Goal: Task Accomplishment & Management: Complete application form

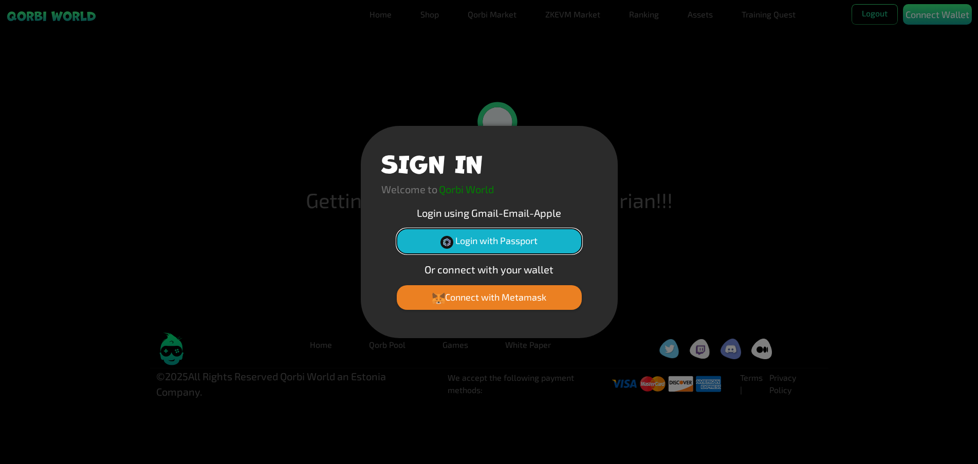
click at [520, 246] on button "Login with Passport" at bounding box center [489, 241] width 185 height 25
click at [539, 247] on button "Login with Passport" at bounding box center [489, 241] width 185 height 25
click at [551, 240] on button "Login with Passport" at bounding box center [489, 241] width 185 height 25
click at [546, 241] on button "Login with Passport" at bounding box center [489, 241] width 185 height 25
click at [520, 248] on button "Login with Passport" at bounding box center [489, 241] width 185 height 25
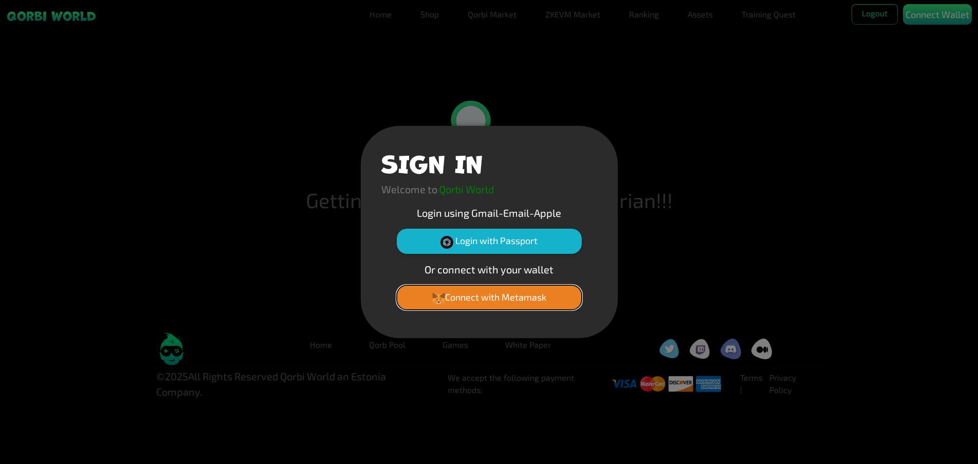
click at [523, 296] on button "Connect with Metamask" at bounding box center [489, 297] width 185 height 25
click at [548, 237] on button "Login with Passport" at bounding box center [489, 241] width 185 height 25
click at [508, 242] on button "Login with Passport" at bounding box center [489, 241] width 185 height 25
click at [529, 289] on button "Connect with Metamask" at bounding box center [489, 297] width 185 height 25
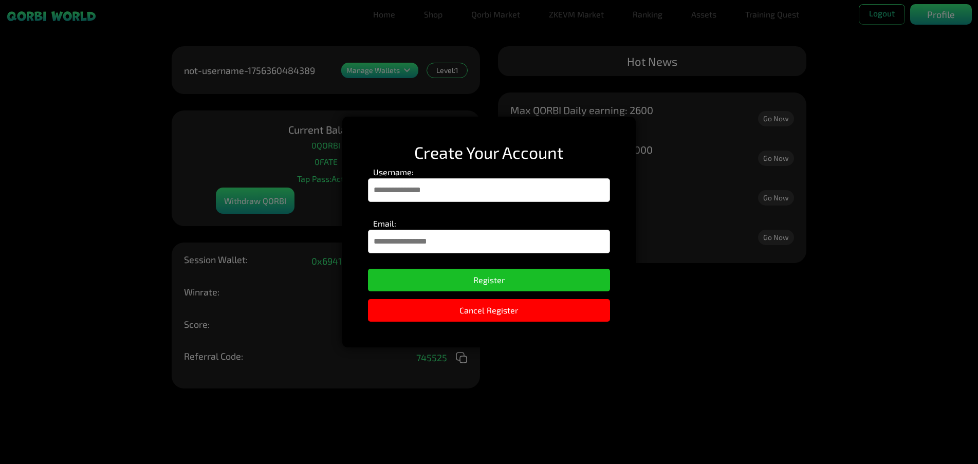
click at [545, 204] on div "Username:" at bounding box center [489, 186] width 242 height 41
click at [546, 201] on input "Username:" at bounding box center [489, 190] width 242 height 24
type input "******"
click at [488, 245] on input "Email:" at bounding box center [489, 242] width 242 height 24
type input "**********"
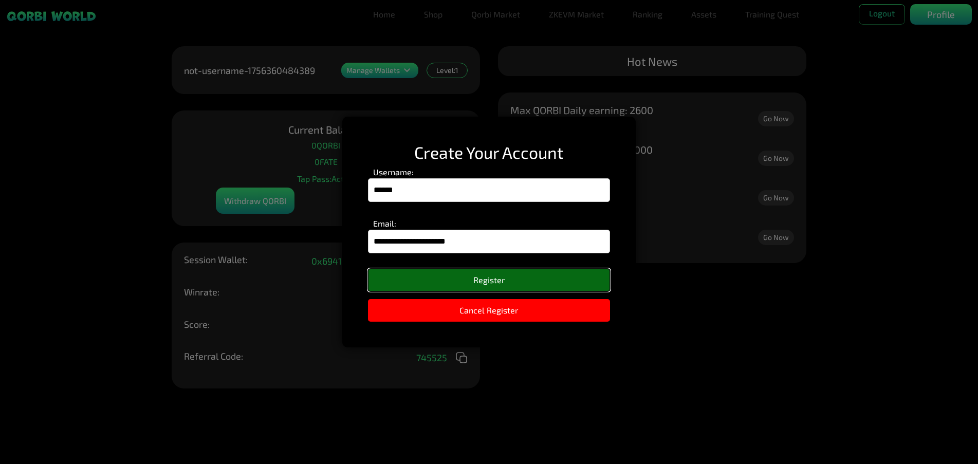
click at [464, 276] on button "Register" at bounding box center [489, 280] width 242 height 23
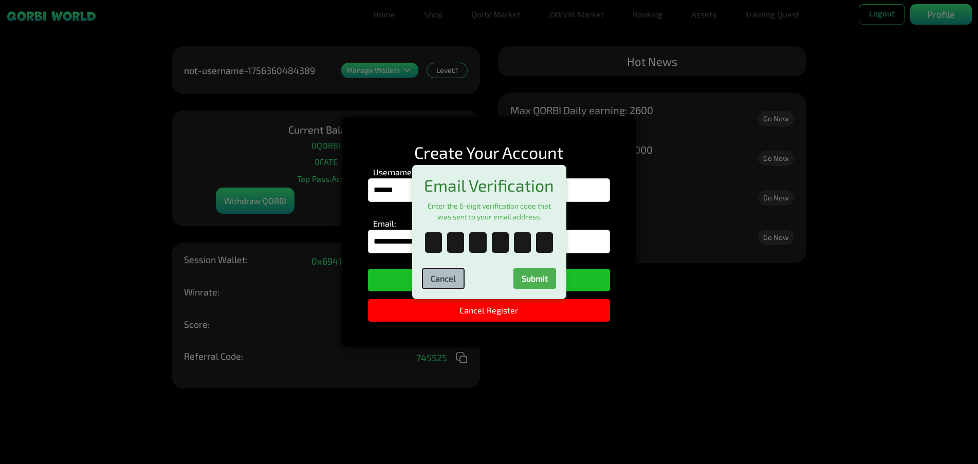
click at [429, 271] on div "Cancel Submit" at bounding box center [489, 274] width 134 height 28
click at [447, 282] on button "Cancel" at bounding box center [443, 278] width 42 height 21
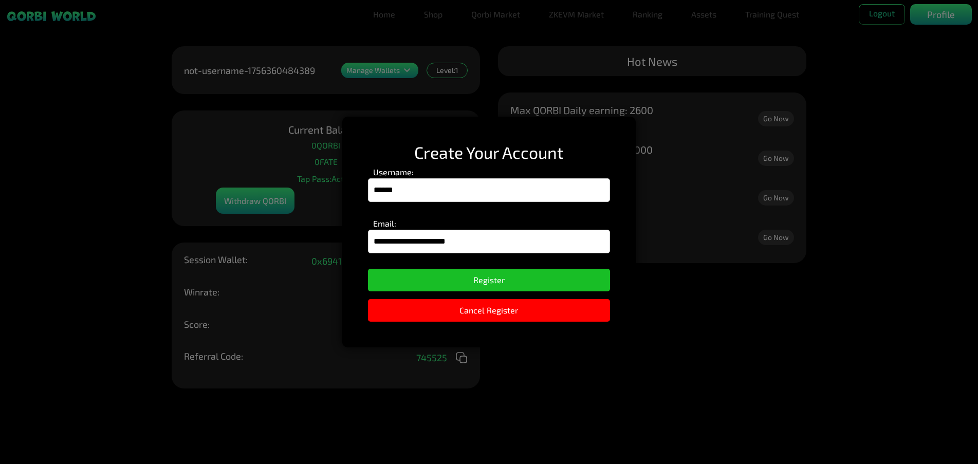
click at [446, 297] on div "**********" at bounding box center [488, 232] width 293 height 231
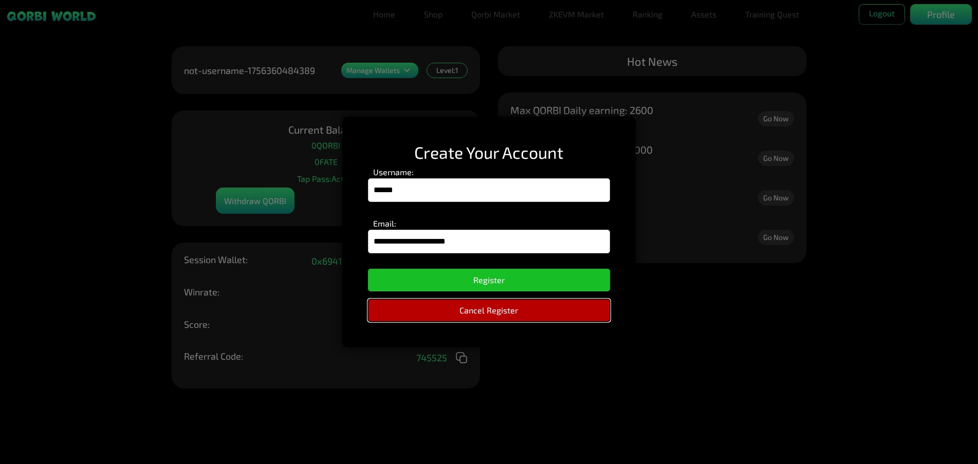
click at [443, 309] on button "Cancel Register" at bounding box center [489, 310] width 242 height 23
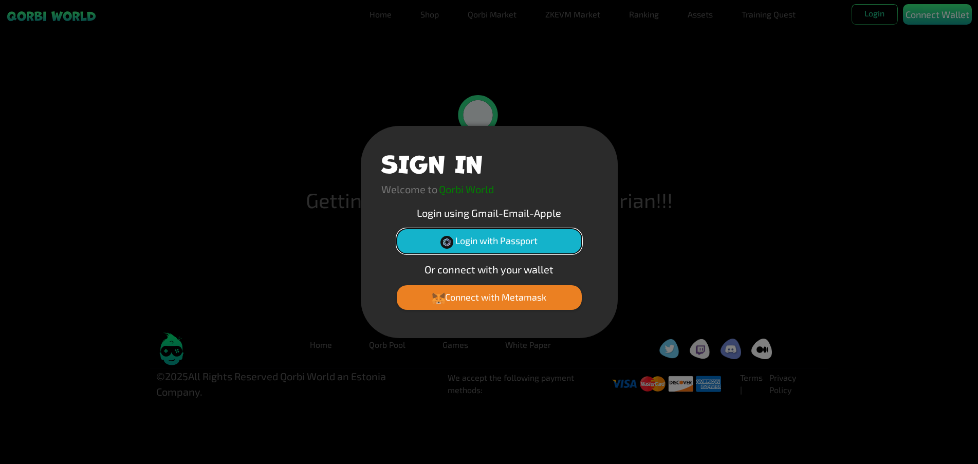
click at [535, 251] on button "Login with Passport" at bounding box center [489, 241] width 185 height 25
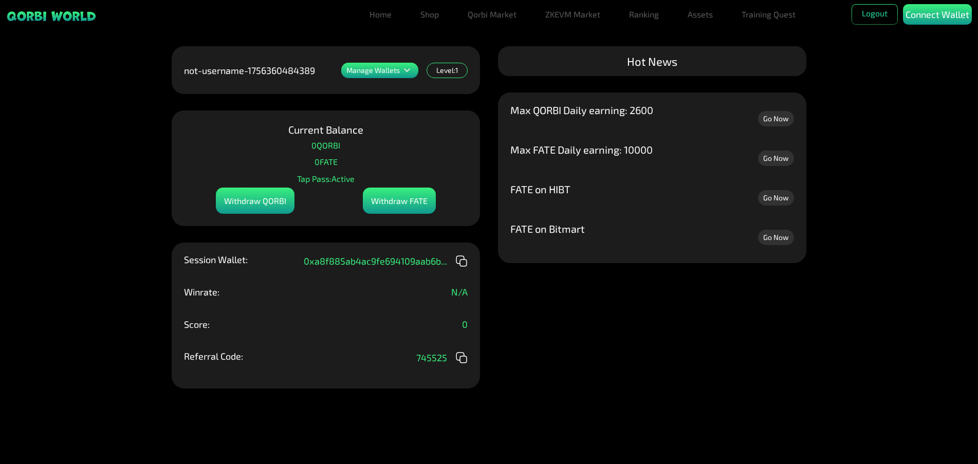
click at [547, 244] on div "FATE on Bitmart" at bounding box center [547, 236] width 74 height 27
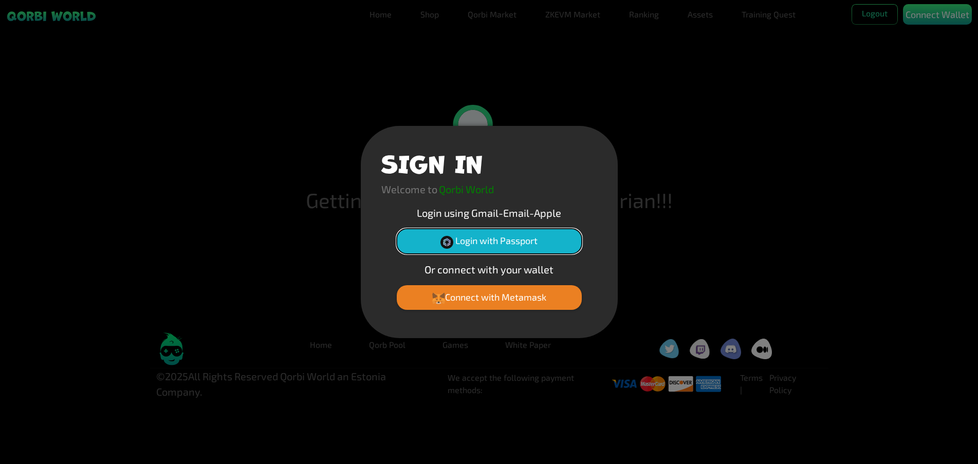
click at [539, 230] on button "Login with Passport" at bounding box center [489, 241] width 185 height 25
click at [737, 110] on div "SIGN IN Welcome to Qorbi World Login using Gmail-Email-Apple Login with Passpor…" at bounding box center [489, 232] width 978 height 464
click at [556, 242] on button "Login with Passport" at bounding box center [489, 241] width 185 height 25
click at [553, 226] on div "SIGN IN Welcome to Qorbi World Login using Gmail-Email-Apple Login with Passpor…" at bounding box center [489, 232] width 257 height 212
click at [557, 235] on button "Login with Passport" at bounding box center [489, 241] width 185 height 25
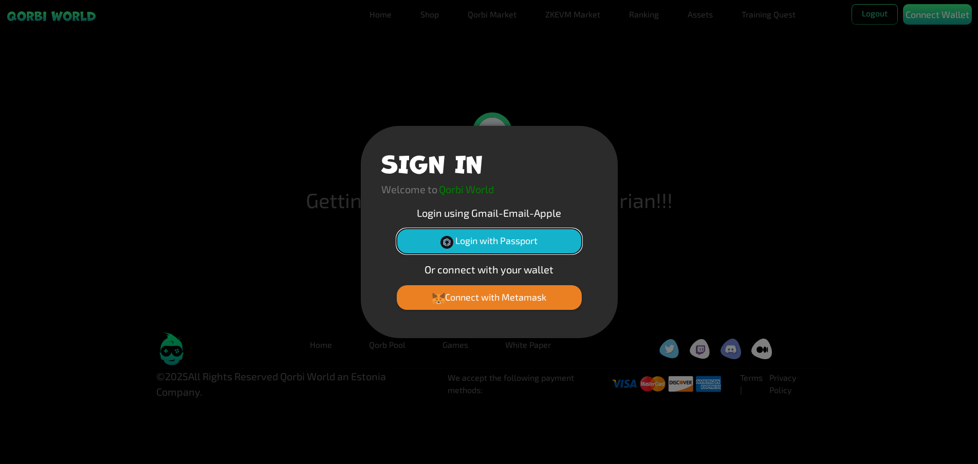
click at [552, 238] on button "Login with Passport" at bounding box center [489, 241] width 185 height 25
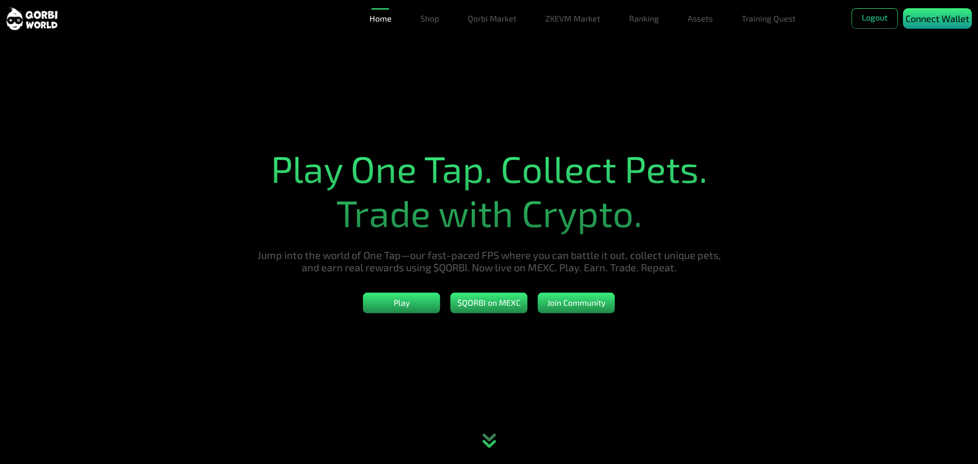
click at [934, 23] on p "Connect Wallet" at bounding box center [937, 19] width 64 height 14
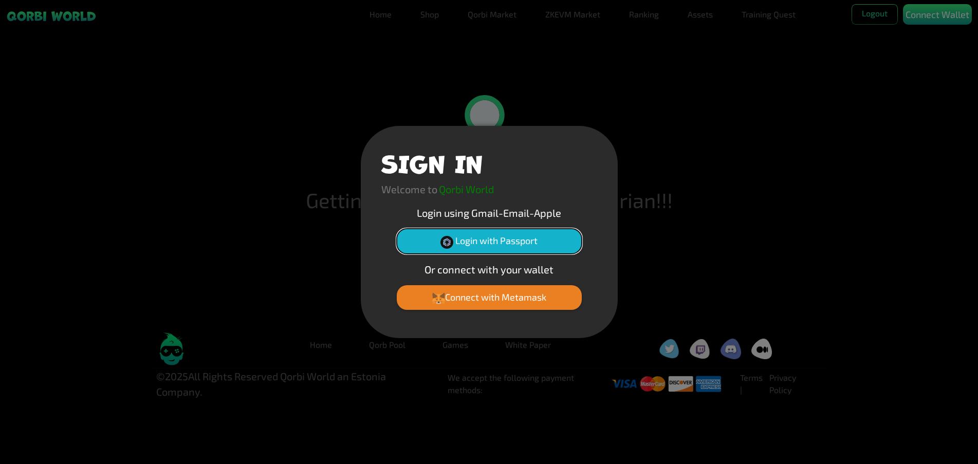
click at [530, 236] on button "Login with Passport" at bounding box center [489, 241] width 185 height 25
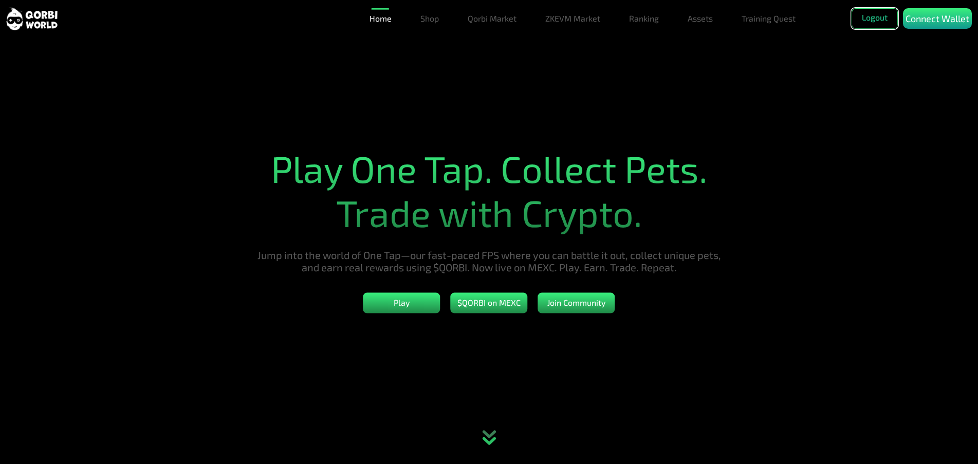
click at [855, 25] on button "Logout" at bounding box center [874, 18] width 46 height 21
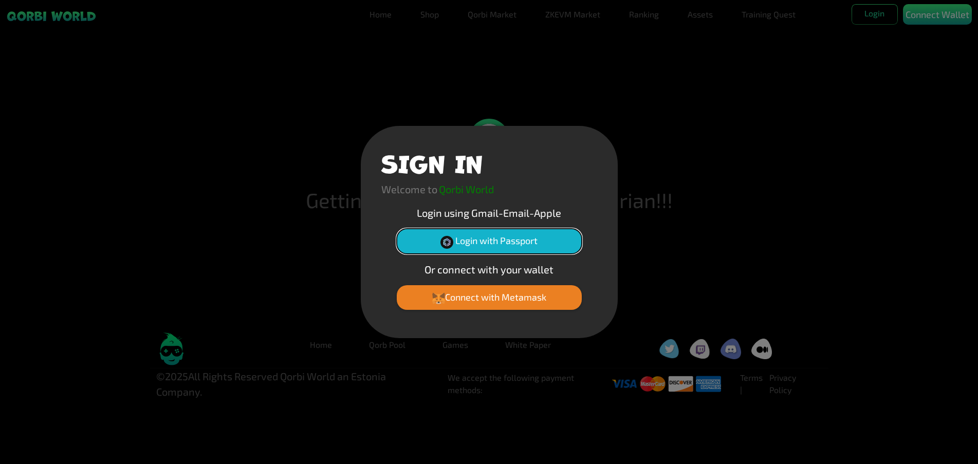
click at [546, 233] on button "Login with Passport" at bounding box center [489, 241] width 185 height 25
click at [551, 248] on button "Login with Passport" at bounding box center [489, 241] width 185 height 25
click at [566, 296] on button "Connect with Metamask" at bounding box center [489, 297] width 185 height 25
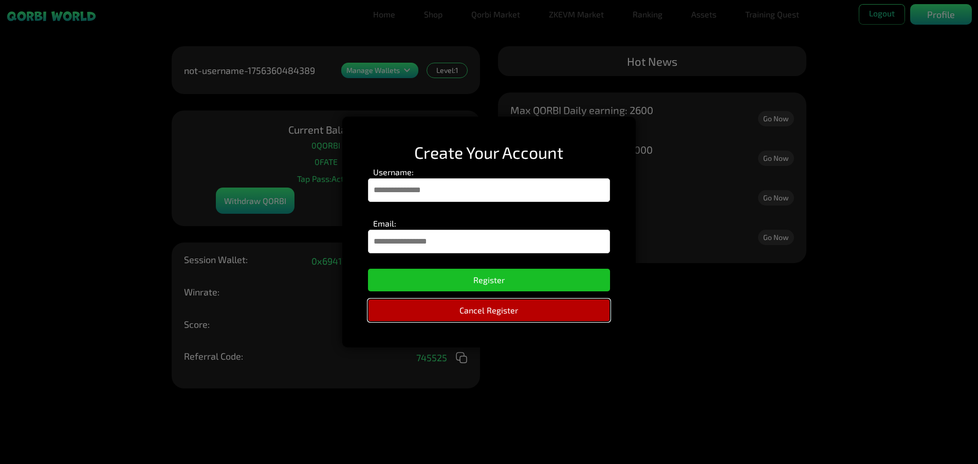
click at [585, 304] on button "Cancel Register" at bounding box center [489, 310] width 242 height 23
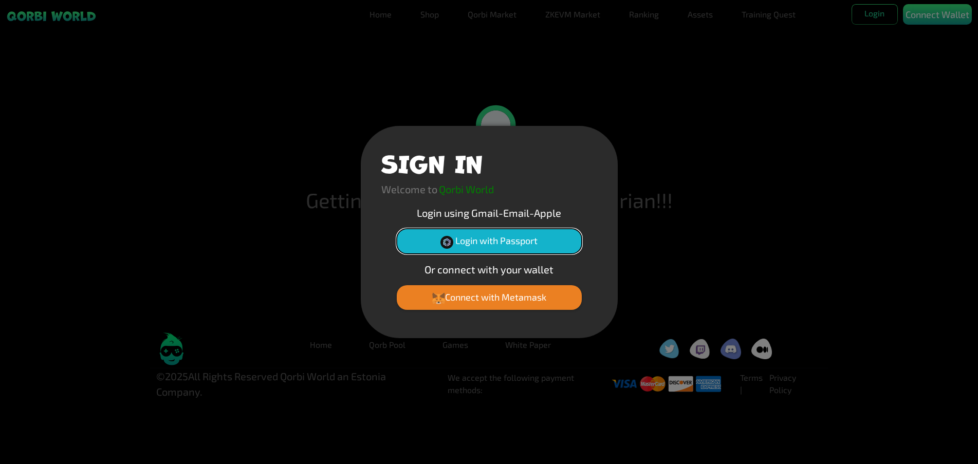
click at [562, 235] on button "Login with Passport" at bounding box center [489, 241] width 185 height 25
click at [541, 240] on button "Login with Passport" at bounding box center [489, 241] width 185 height 25
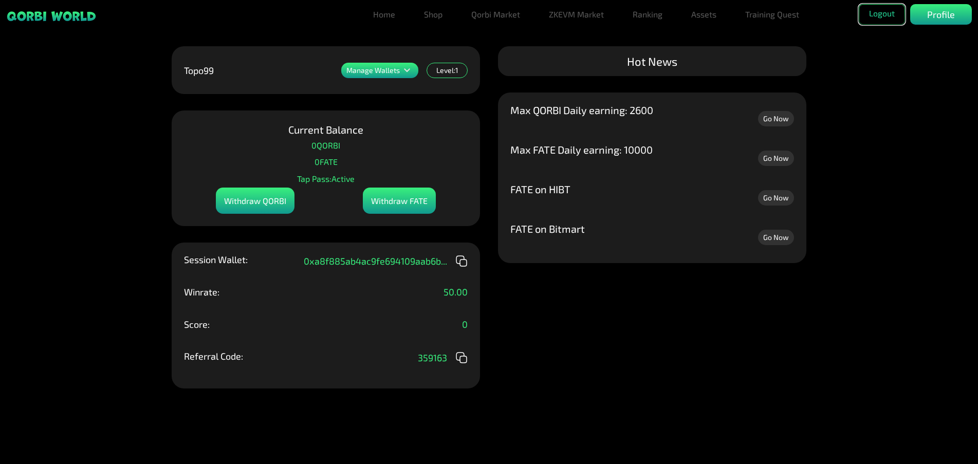
click at [879, 6] on button "Logout" at bounding box center [881, 14] width 46 height 21
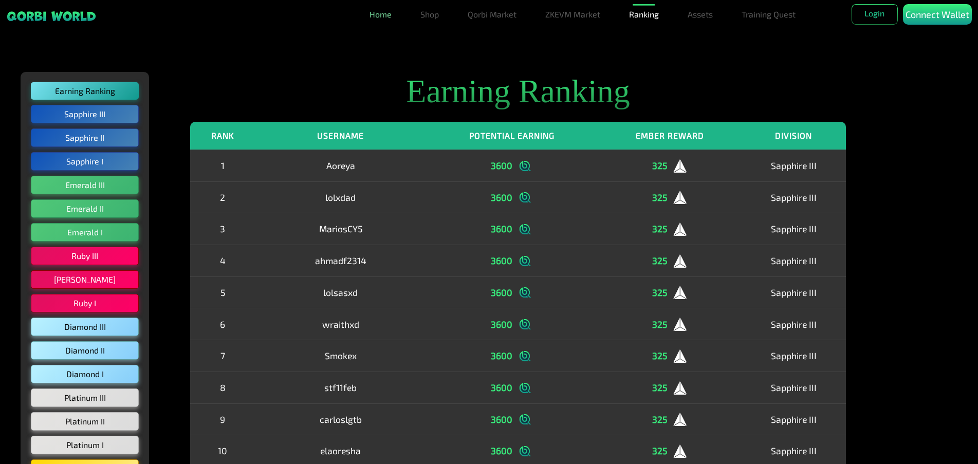
click at [386, 13] on link "Home" at bounding box center [380, 14] width 30 height 21
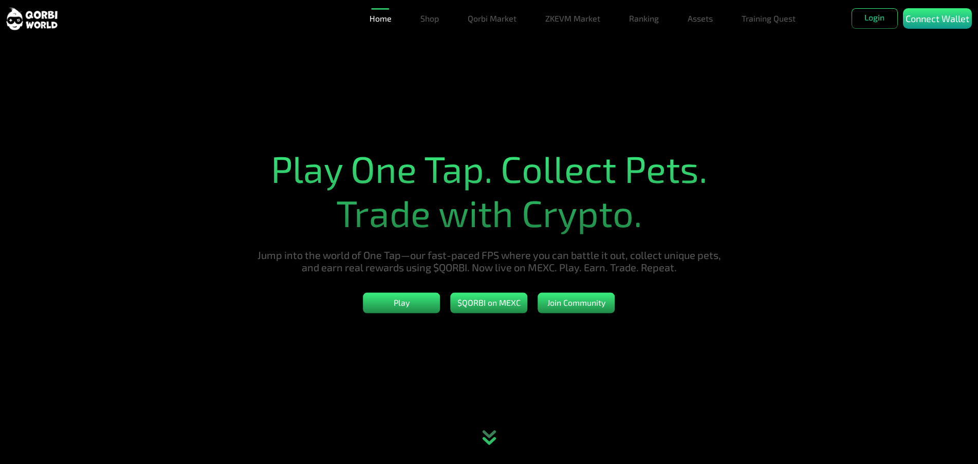
scroll to position [51, 0]
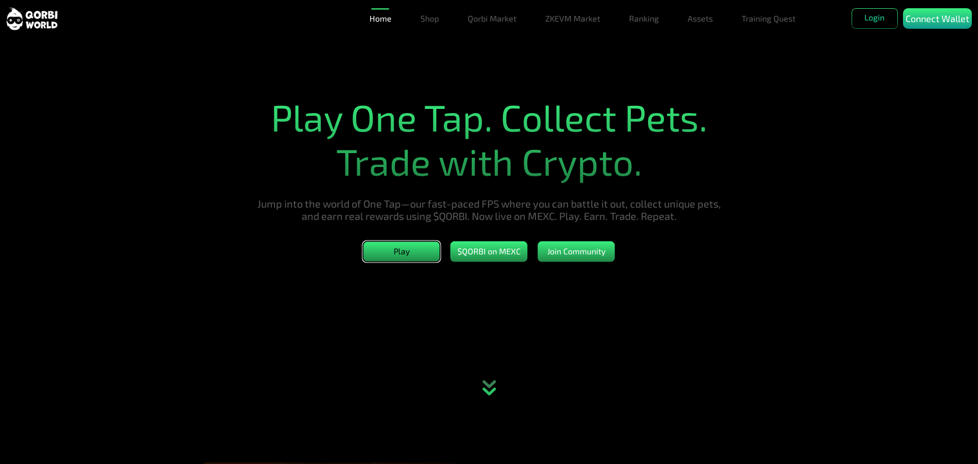
click at [422, 254] on button "Play" at bounding box center [401, 251] width 77 height 21
